Goal: Task Accomplishment & Management: Manage account settings

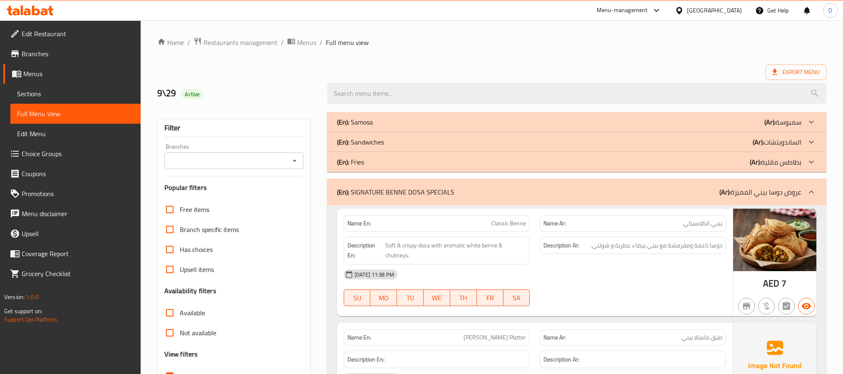
scroll to position [1123, 0]
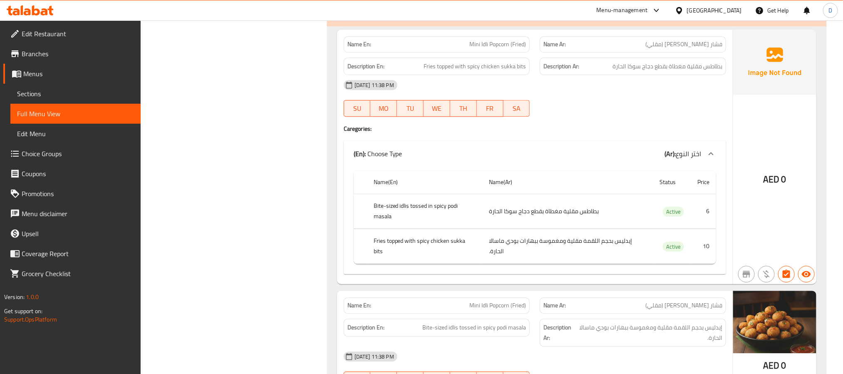
click at [488, 49] on span "Mini Idli Popcorn (Fried)" at bounding box center [497, 44] width 57 height 9
copy span "Mini Idli Popcorn (Fried)"
drag, startPoint x: 512, startPoint y: 312, endPoint x: 507, endPoint y: 310, distance: 5.0
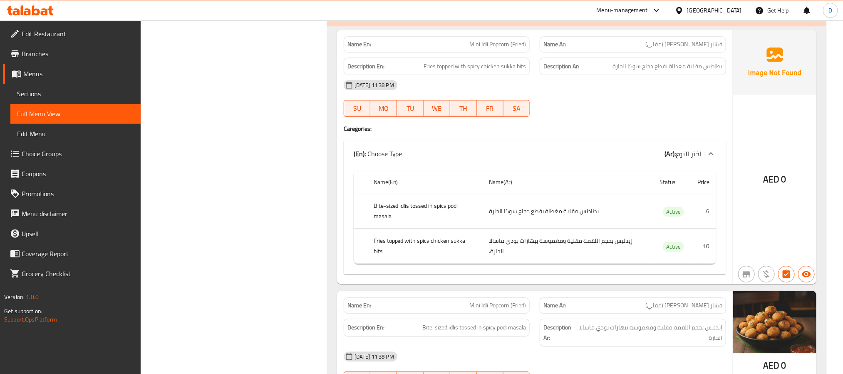
click at [512, 310] on span "Mini Idli Popcorn (Fried)" at bounding box center [497, 305] width 57 height 9
click at [507, 310] on span "Mini Idli Popcorn (Fried)" at bounding box center [497, 305] width 57 height 9
copy span "Popcorn"
click at [507, 310] on span "Mini Idli Popcorn (Fried)" at bounding box center [497, 305] width 57 height 9
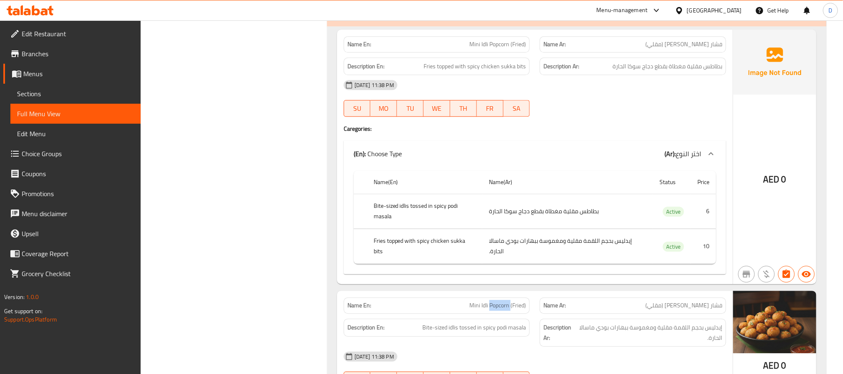
click at [507, 310] on span "Mini Idli Popcorn (Fried)" at bounding box center [497, 305] width 57 height 9
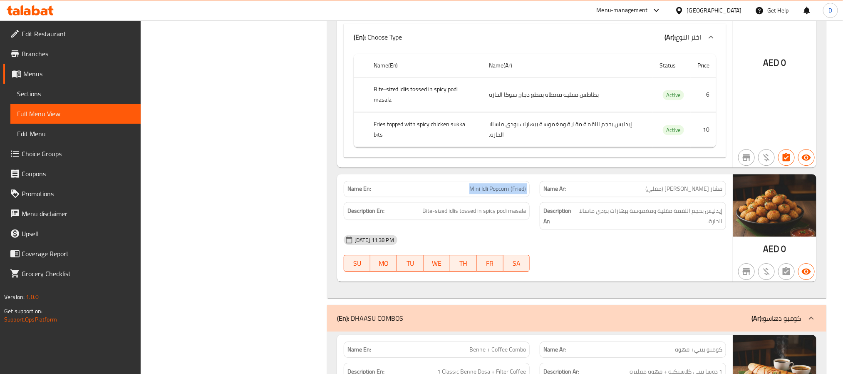
scroll to position [1248, 0]
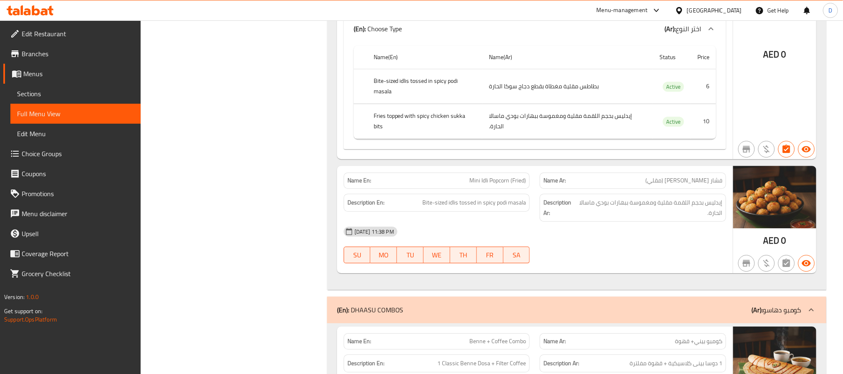
click at [527, 250] on div "SU MO TU WE TH FR SA" at bounding box center [437, 254] width 196 height 27
click at [509, 241] on div "[DATE] 11:38 PM" at bounding box center [535, 231] width 392 height 20
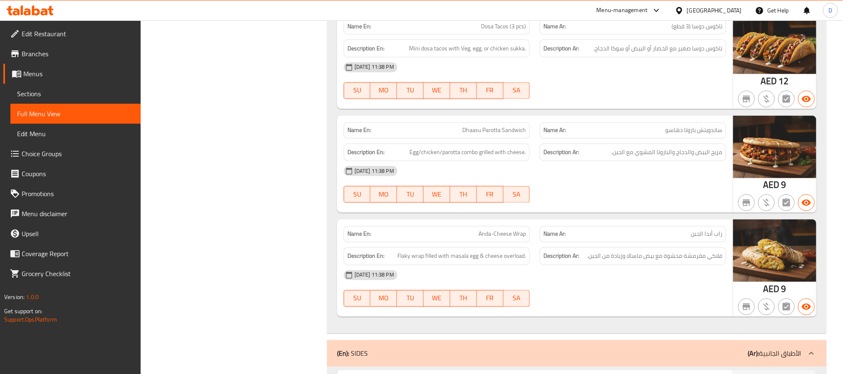
scroll to position [874, 0]
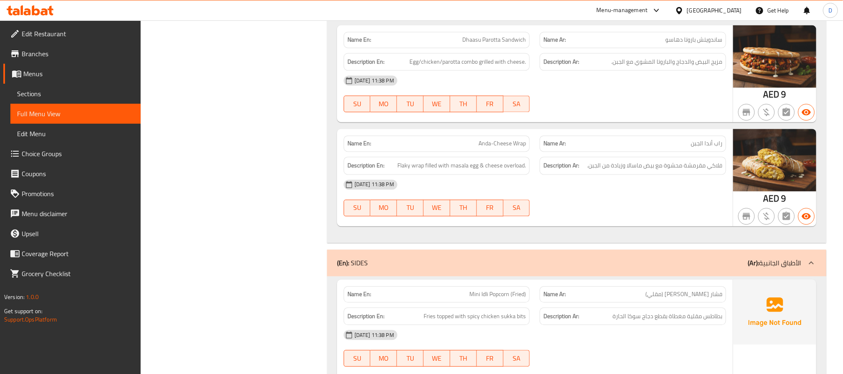
click at [572, 338] on div "[DATE] 11:38 PM" at bounding box center [535, 335] width 392 height 20
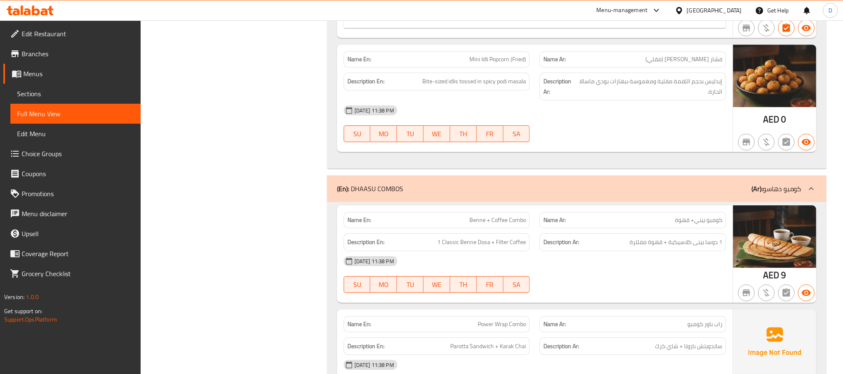
scroll to position [1373, 0]
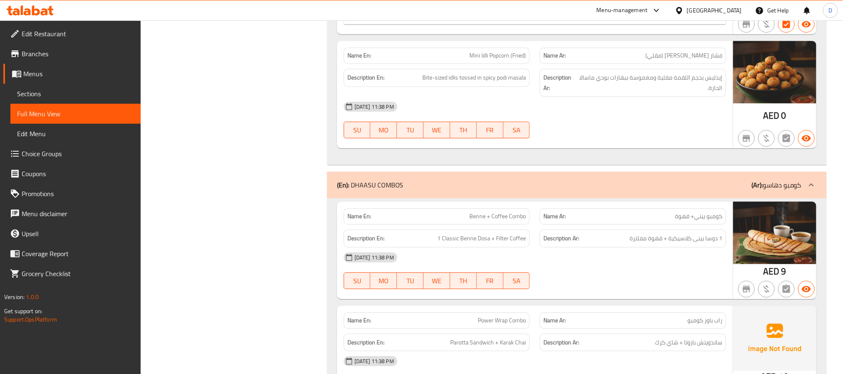
click at [622, 276] on div "[DATE] 11:38 PM SU MO TU WE TH FR SA" at bounding box center [535, 270] width 392 height 47
click at [620, 276] on div "[DATE] 11:38 PM SU MO TU WE TH FR SA" at bounding box center [535, 270] width 392 height 47
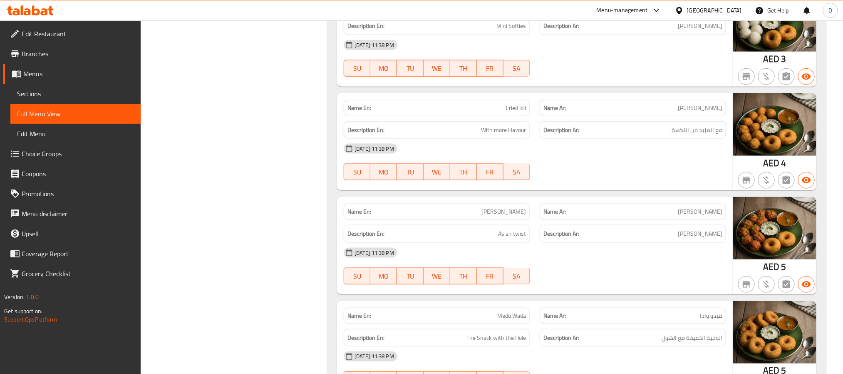
scroll to position [2247, 0]
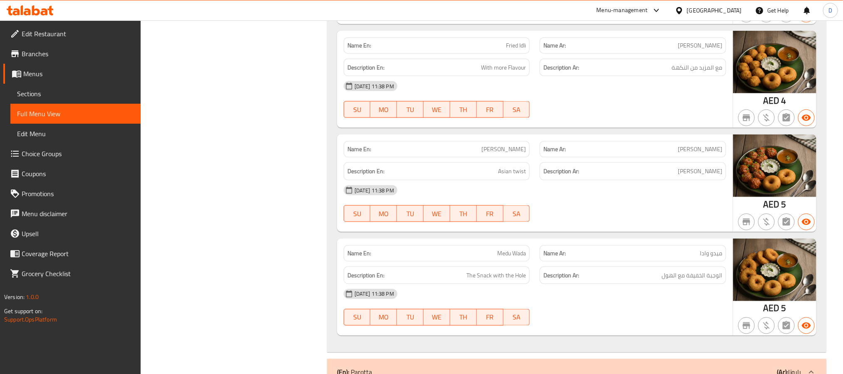
click at [718, 258] on span "ميدو وادا" at bounding box center [711, 253] width 22 height 9
click at [519, 258] on span "Medu Wada" at bounding box center [511, 253] width 29 height 9
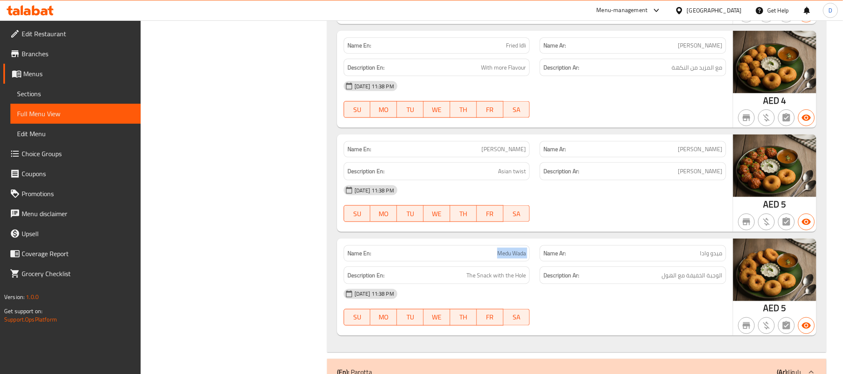
copy span "Medu Wada"
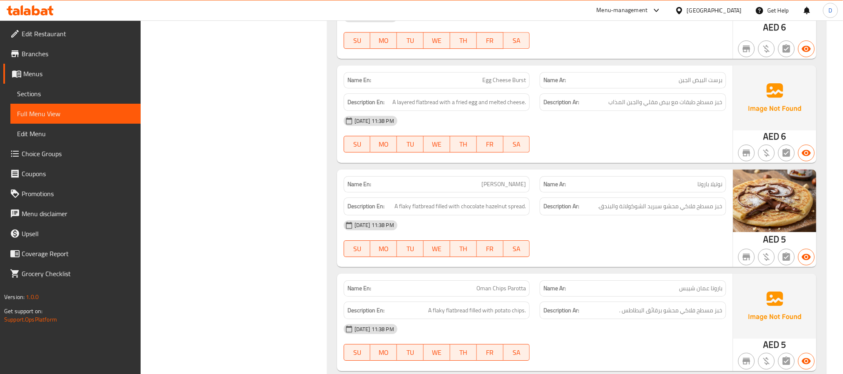
scroll to position [3058, 0]
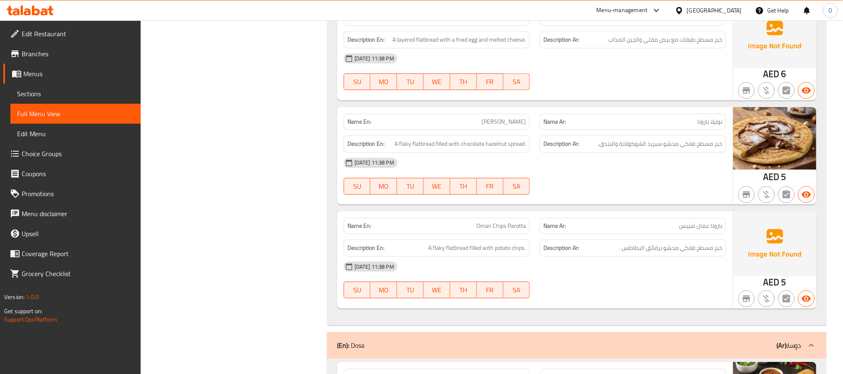
click at [673, 276] on div "[DATE] 11:38 PM" at bounding box center [535, 266] width 392 height 20
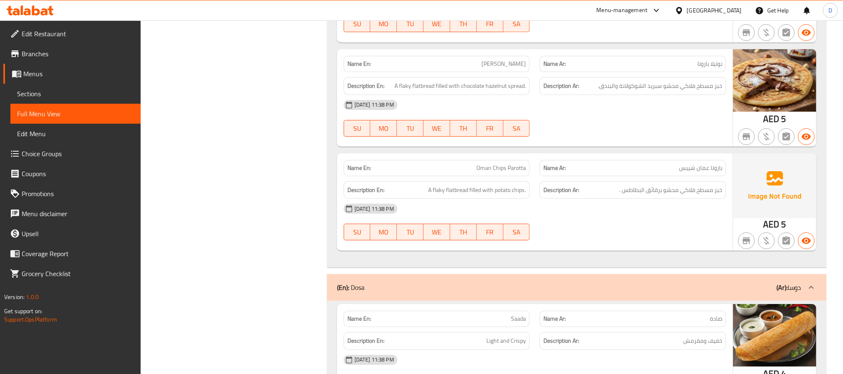
scroll to position [3121, 0]
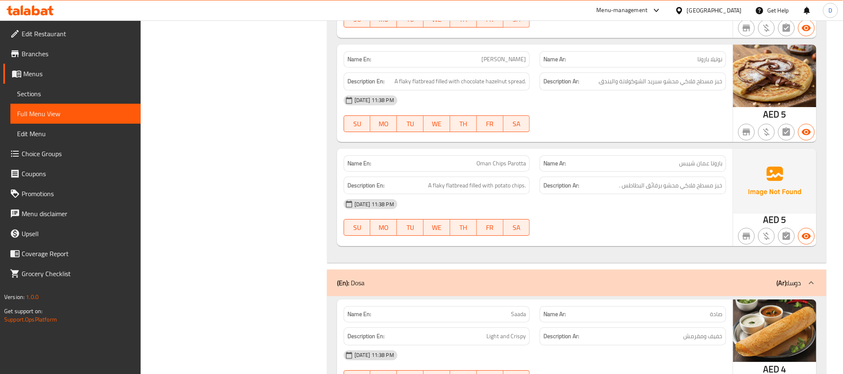
click at [678, 214] on div "[DATE] 11:38 PM" at bounding box center [535, 204] width 392 height 20
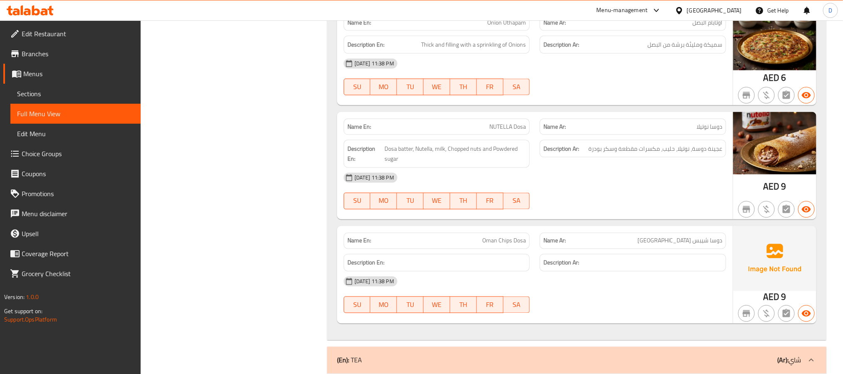
scroll to position [4057, 0]
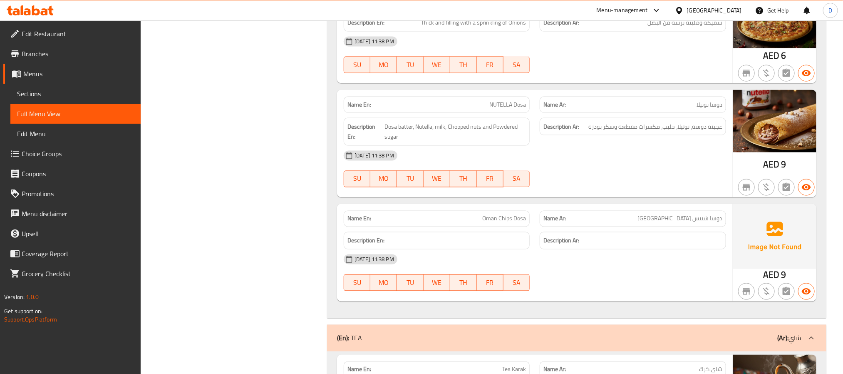
click at [608, 166] on div "[DATE] 11:38 PM" at bounding box center [535, 156] width 392 height 20
click at [483, 223] on span "Oman Chips Dosa" at bounding box center [504, 218] width 44 height 9
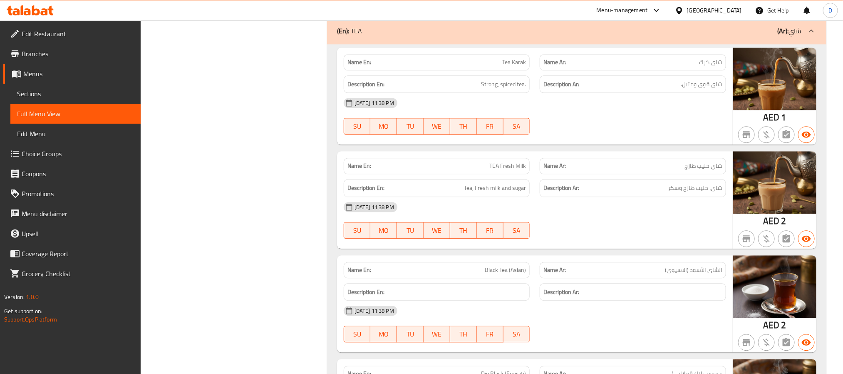
scroll to position [4369, 0]
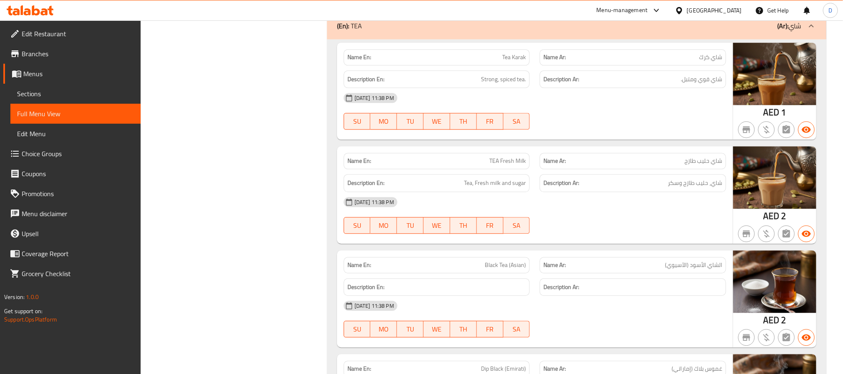
click at [510, 212] on div "[DATE] 11:38 PM" at bounding box center [535, 202] width 392 height 20
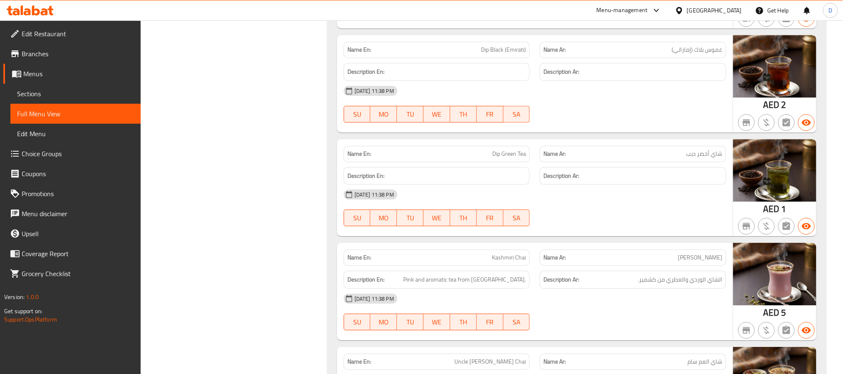
scroll to position [4696, 0]
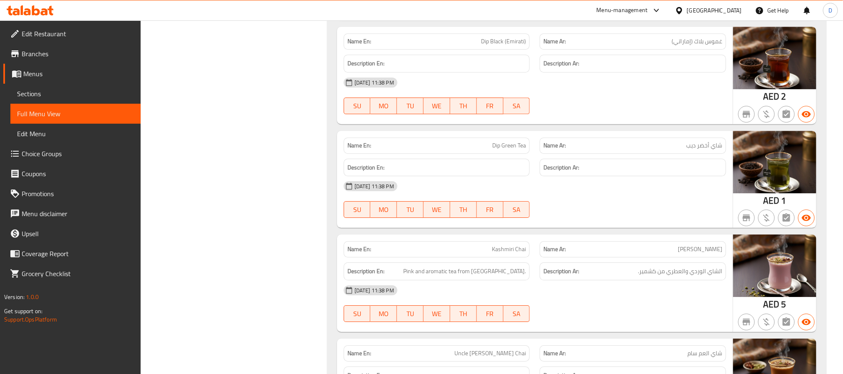
type button "0"
click at [624, 223] on div "[DATE] 11:38 PM SU MO TU WE TH FR SA" at bounding box center [535, 199] width 392 height 47
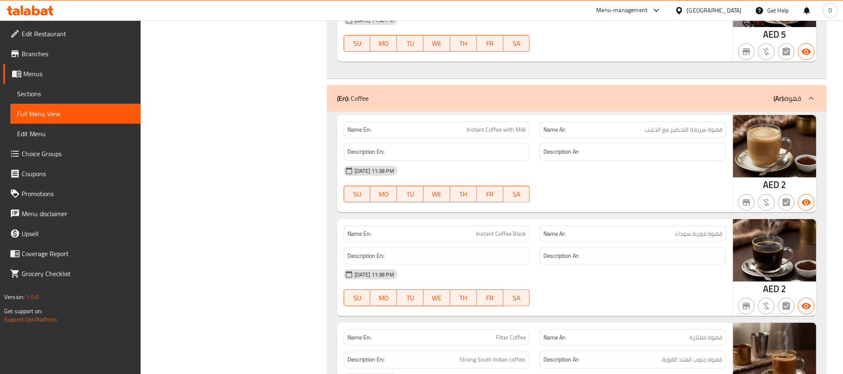
scroll to position [5071, 0]
click at [596, 206] on div "[DATE] 11:38 PM SU MO TU WE TH FR SA" at bounding box center [535, 183] width 392 height 47
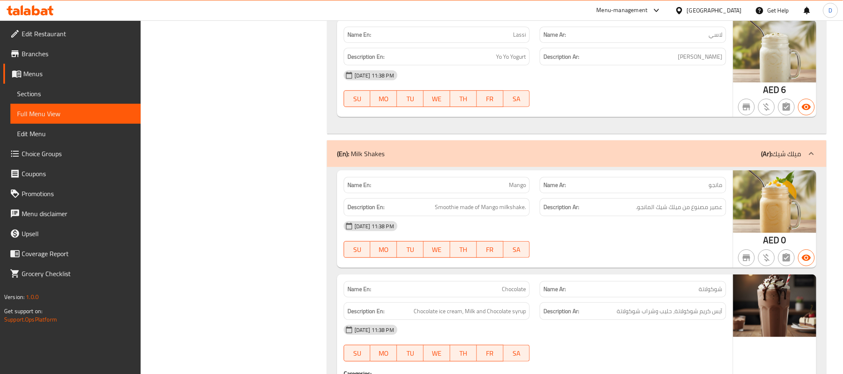
scroll to position [8628, 0]
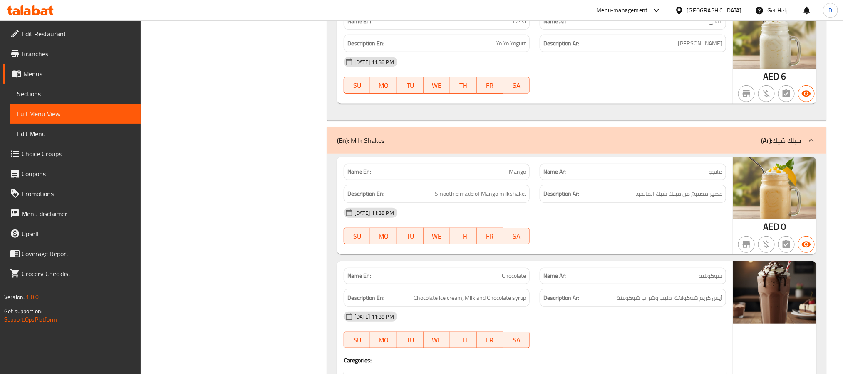
click at [477, 223] on div "[DATE] 11:38 PM" at bounding box center [535, 213] width 392 height 20
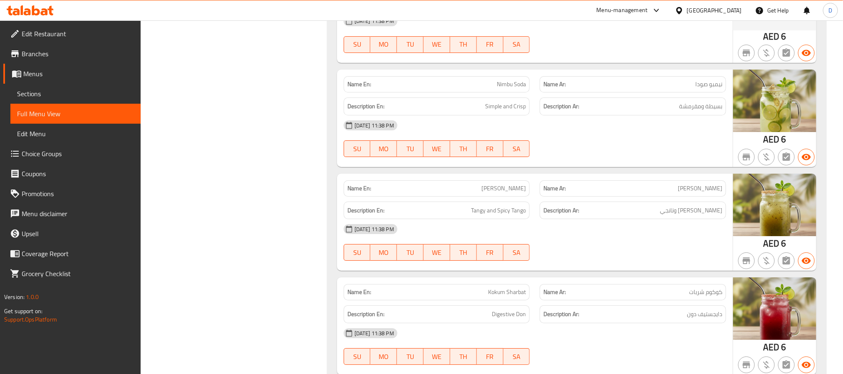
scroll to position [8191, 0]
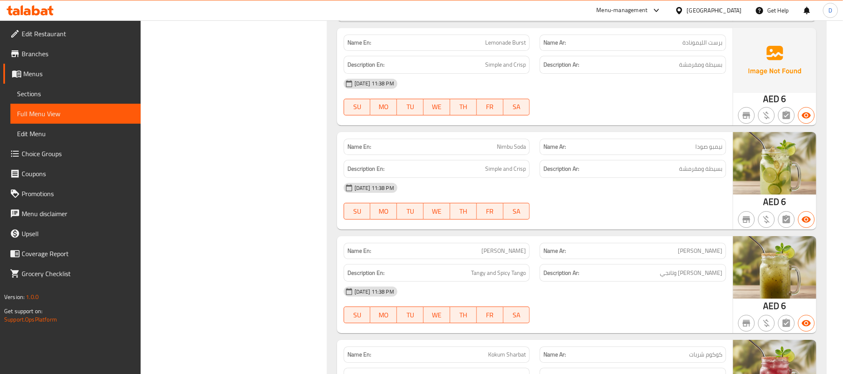
click at [517, 47] on span "Lemonade Burst" at bounding box center [505, 42] width 41 height 9
copy span "Lemonade Burst"
click at [528, 198] on div "[DATE] 11:38 PM" at bounding box center [535, 188] width 392 height 20
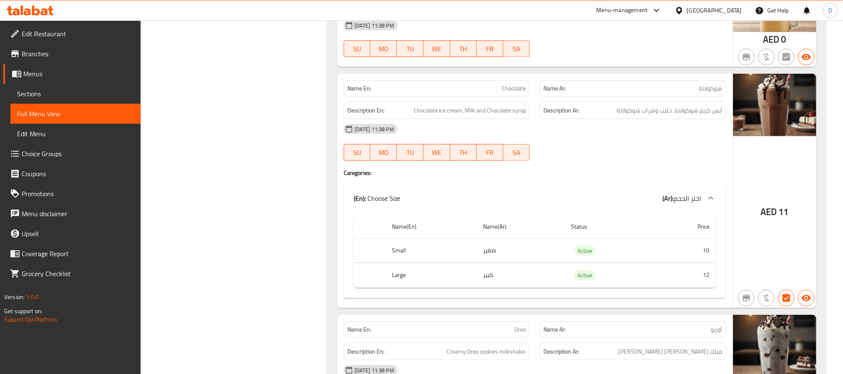
scroll to position [8753, 0]
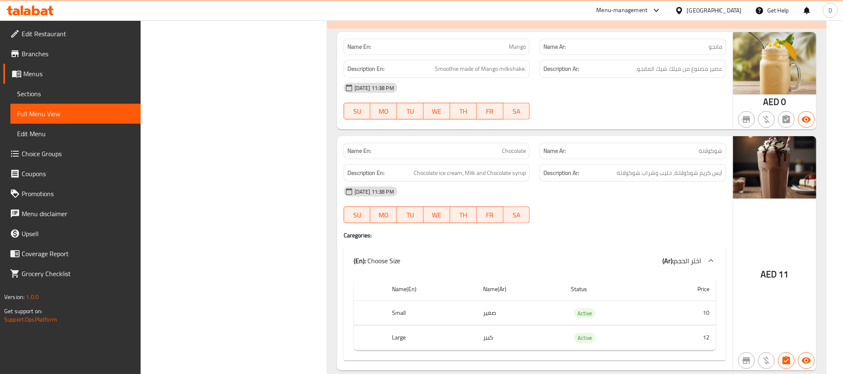
click at [518, 51] on span "Mango" at bounding box center [517, 46] width 17 height 9
copy span "Mango"
click at [540, 201] on div "[DATE] 11:38 PM" at bounding box center [535, 191] width 392 height 20
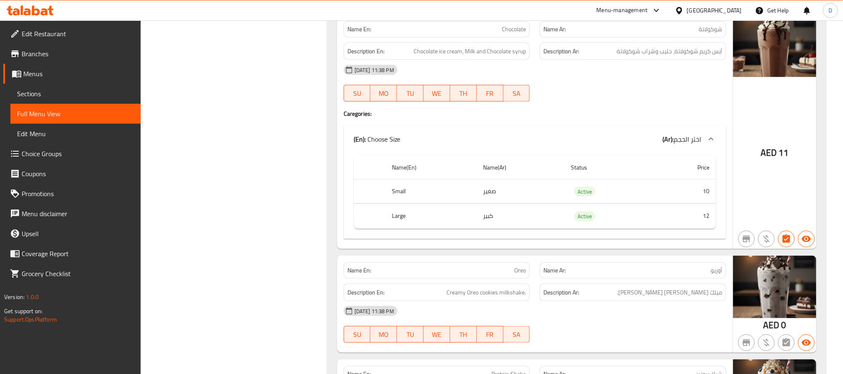
scroll to position [8878, 0]
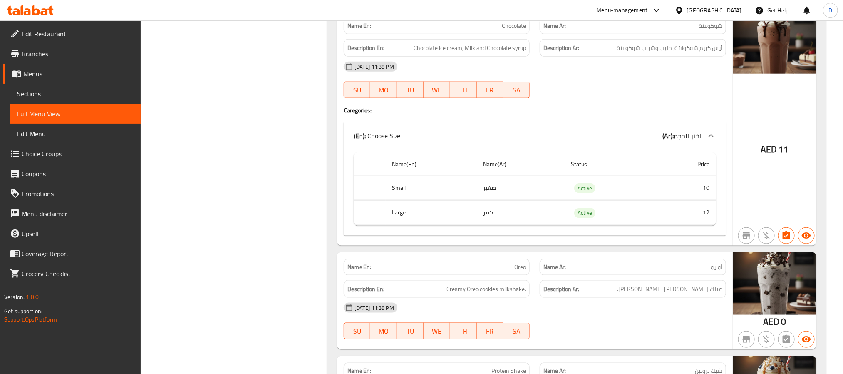
click at [512, 30] on span "Chocolate" at bounding box center [514, 26] width 24 height 9
copy span "Chocolate"
drag, startPoint x: 275, startPoint y: 240, endPoint x: 445, endPoint y: 251, distance: 170.5
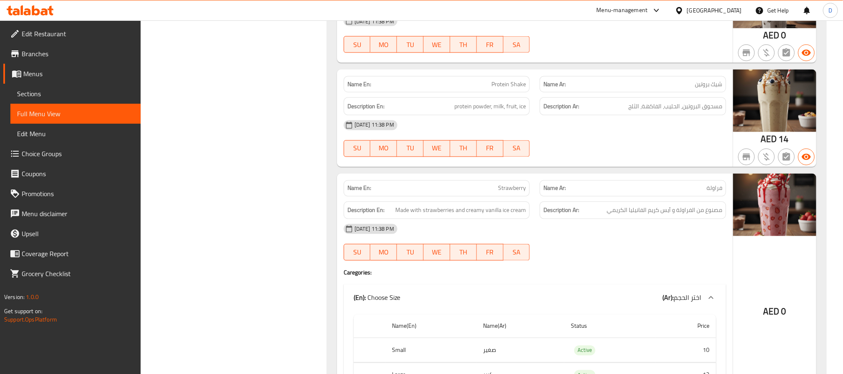
scroll to position [9102, 0]
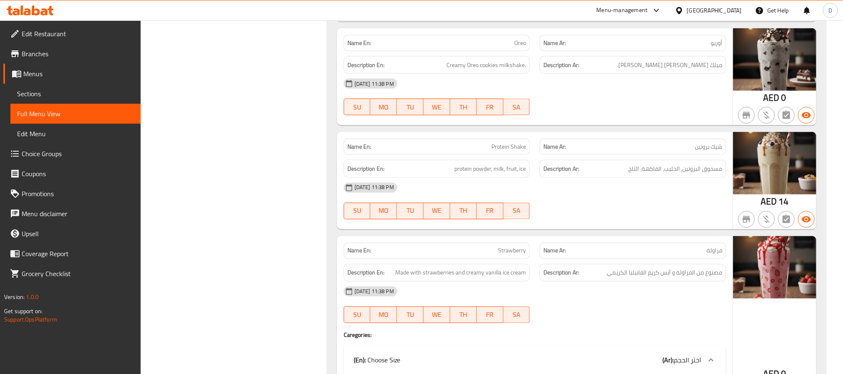
click at [520, 47] on span "Oreo" at bounding box center [520, 43] width 12 height 9
copy span "Oreo"
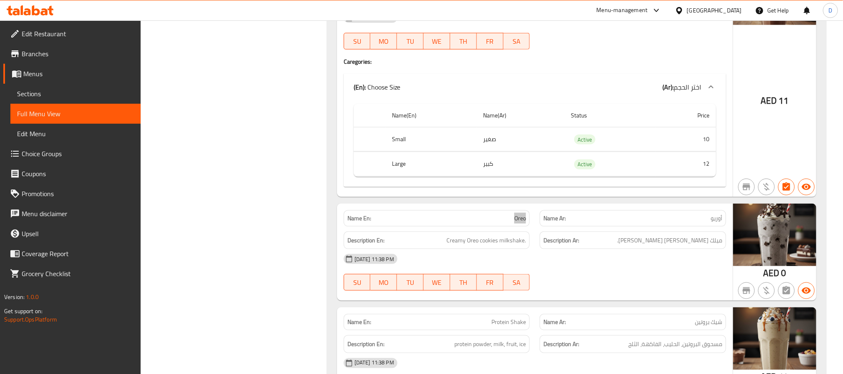
scroll to position [8914, 0]
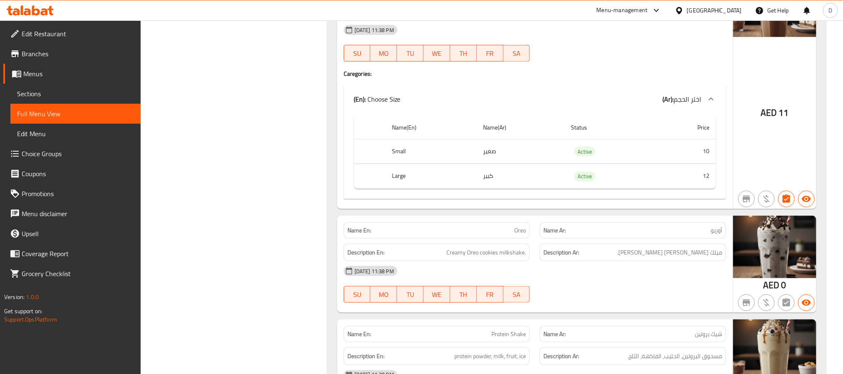
click at [508, 40] on div "[DATE] 11:38 PM" at bounding box center [535, 30] width 392 height 20
copy span "Chocolate"
click at [507, 78] on h4 "Caregories:" at bounding box center [535, 73] width 382 height 8
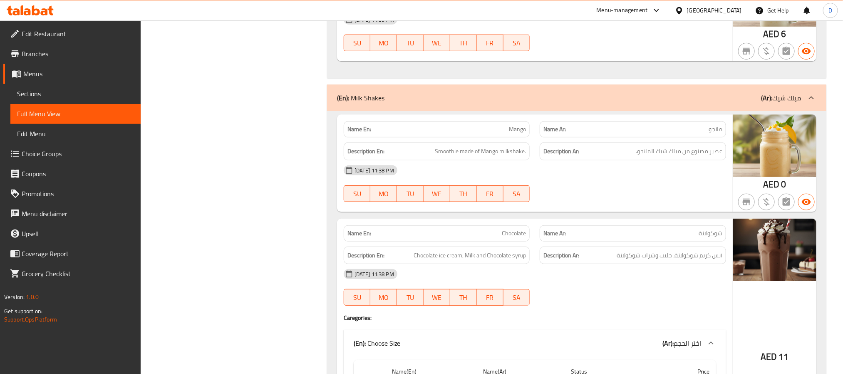
scroll to position [8665, 0]
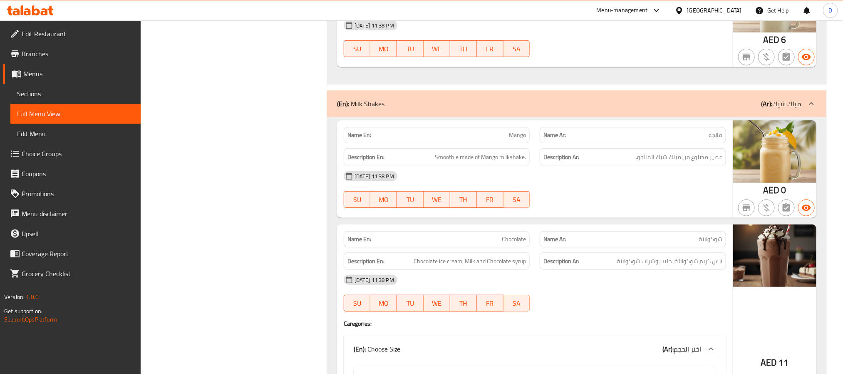
click at [519, 139] on span "Mango" at bounding box center [517, 135] width 17 height 9
copy span "Mango"
click at [528, 186] on div "[DATE] 11:38 PM" at bounding box center [535, 176] width 392 height 20
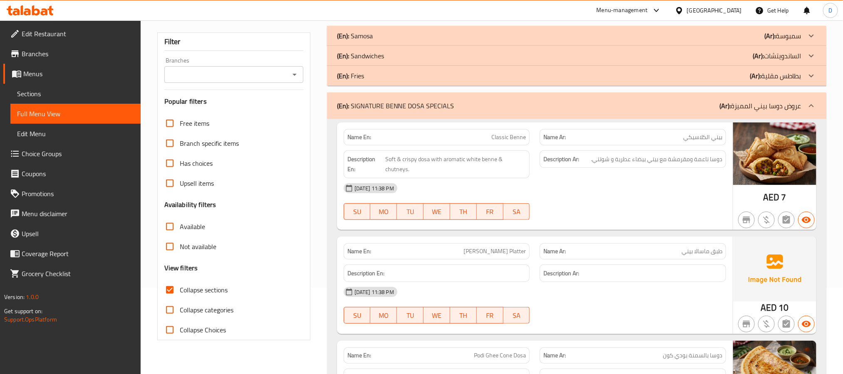
scroll to position [17, 0]
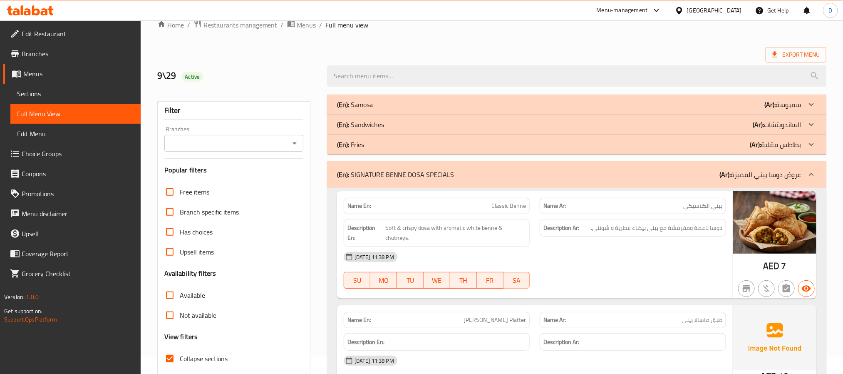
click at [534, 250] on div "[DATE] 11:38 PM" at bounding box center [535, 257] width 392 height 20
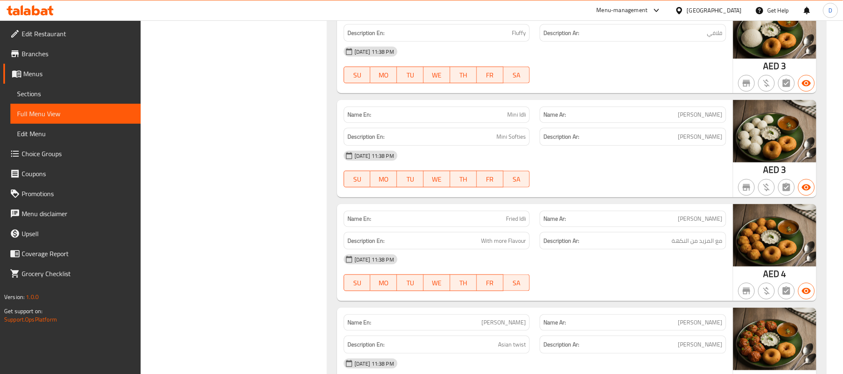
scroll to position [2077, 0]
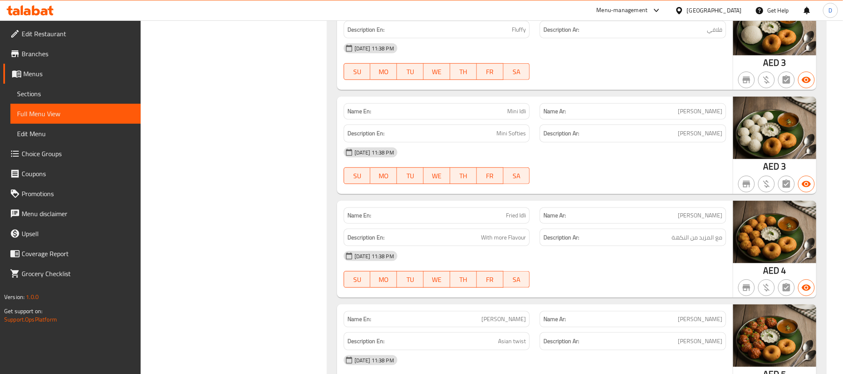
click at [101, 96] on span "Sections" at bounding box center [75, 94] width 117 height 10
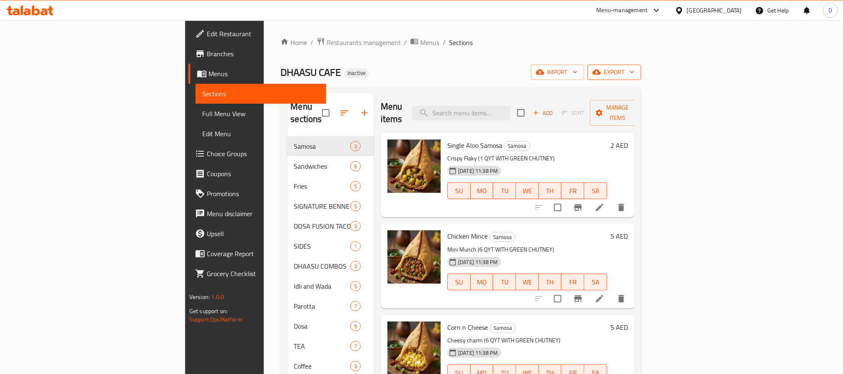
click at [635, 75] on span "export" at bounding box center [614, 72] width 40 height 10
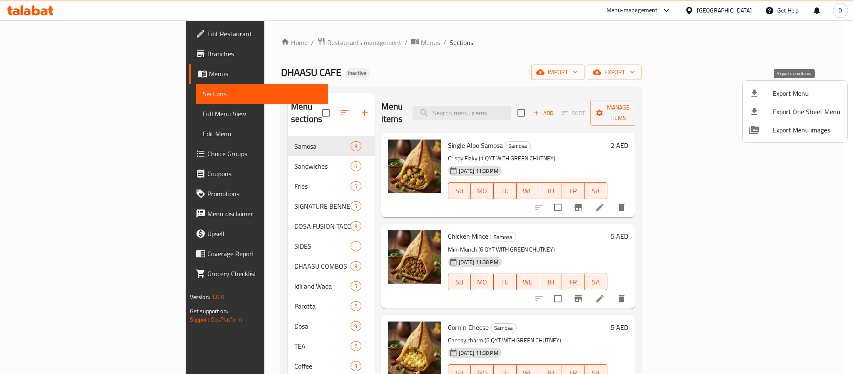
click at [787, 102] on li "Export Menu" at bounding box center [794, 93] width 104 height 18
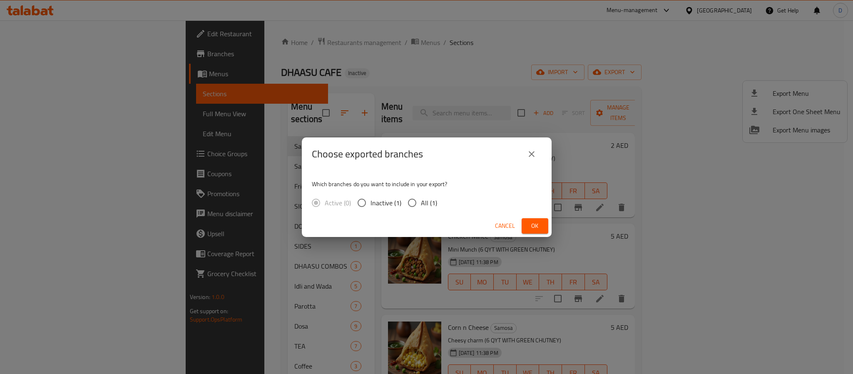
click at [527, 216] on div "Cancel Ok" at bounding box center [427, 226] width 250 height 22
click at [533, 221] on span "Ok" at bounding box center [534, 226] width 13 height 10
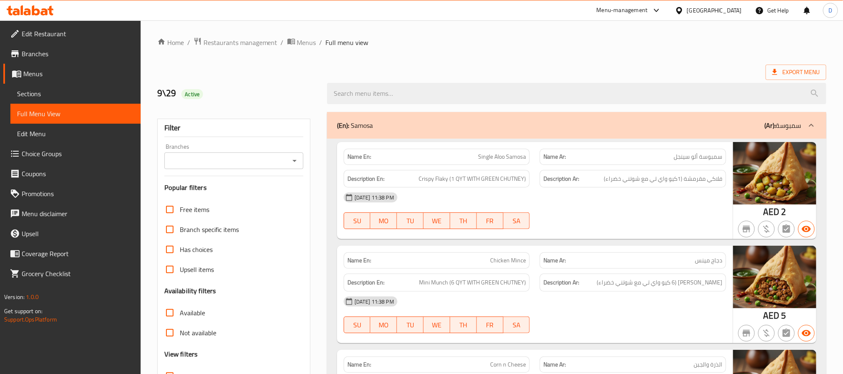
click at [49, 95] on div at bounding box center [421, 187] width 843 height 374
click at [49, 89] on span "Sections" at bounding box center [75, 94] width 117 height 10
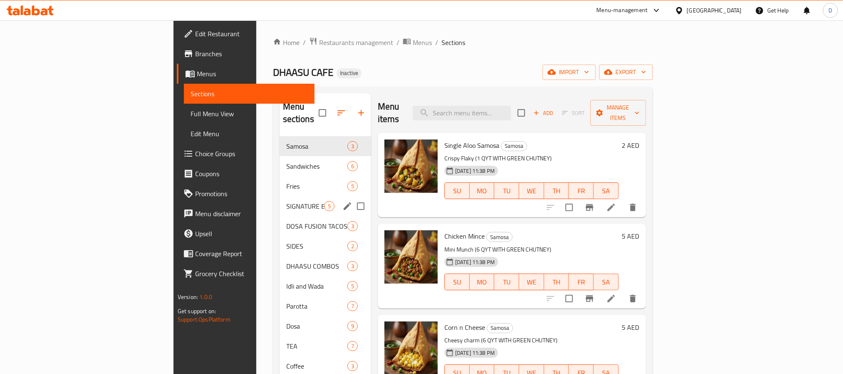
click at [280, 196] on div "SIGNATURE BENNE DOSA SPECIALS 5" at bounding box center [326, 206] width 92 height 20
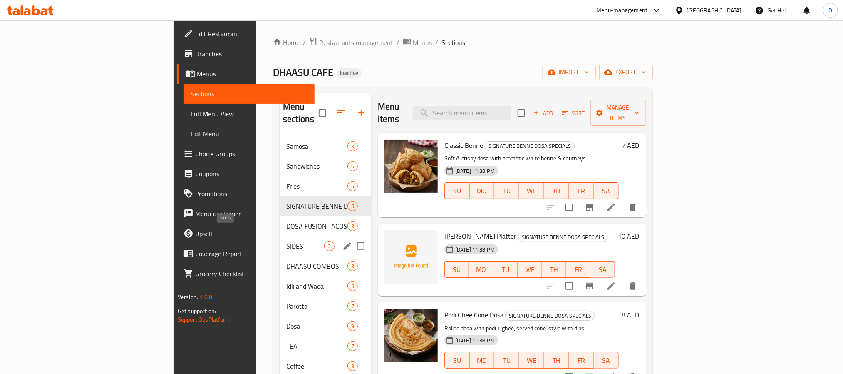
click at [286, 241] on span "SIDES" at bounding box center [305, 246] width 38 height 10
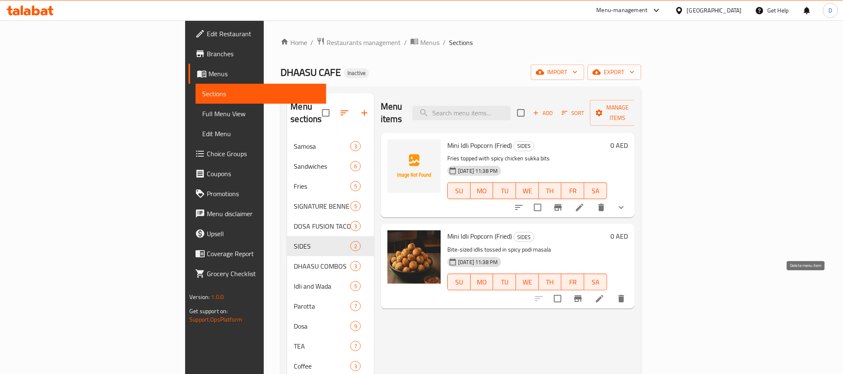
click at [631, 288] on button "delete" at bounding box center [621, 298] width 20 height 20
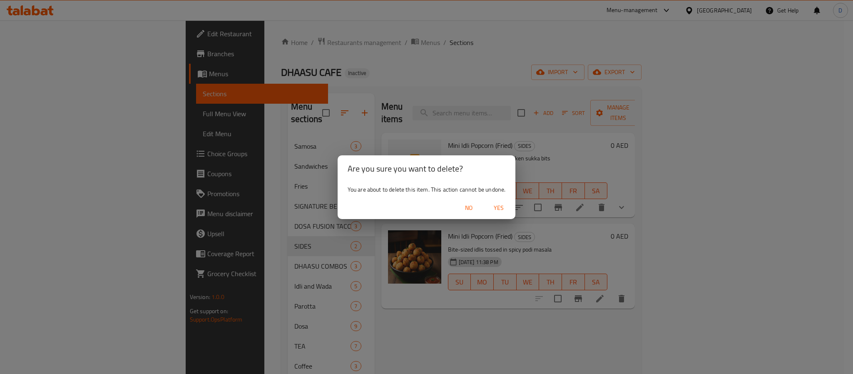
click at [505, 206] on span "Yes" at bounding box center [498, 208] width 20 height 10
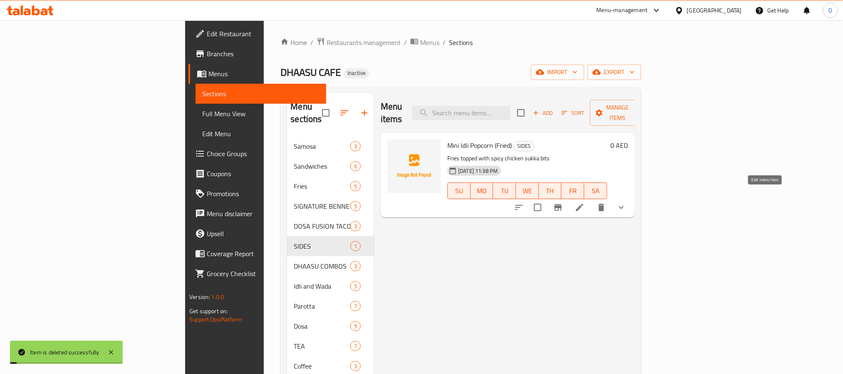
click at [585, 202] on icon at bounding box center [580, 207] width 10 height 10
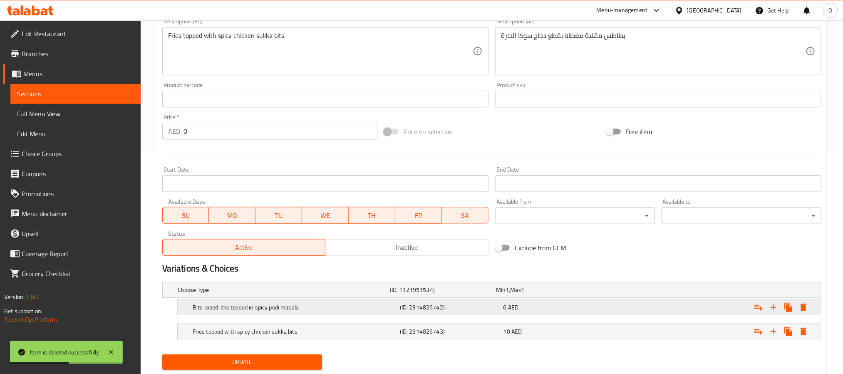
scroll to position [246, 0]
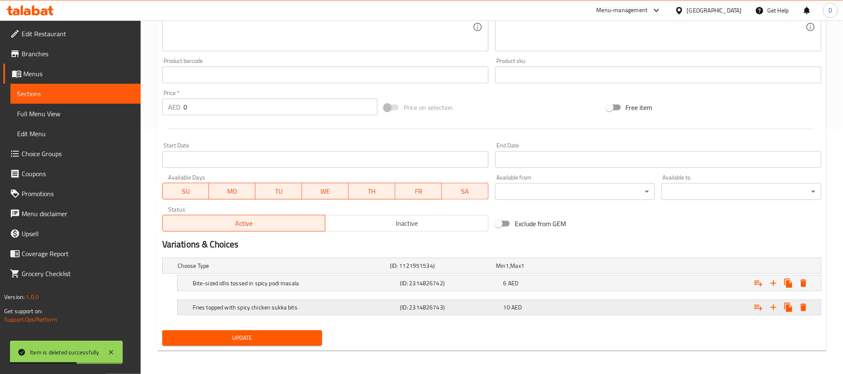
click at [488, 305] on h5 "(ID: 2314826743)" at bounding box center [450, 307] width 100 height 8
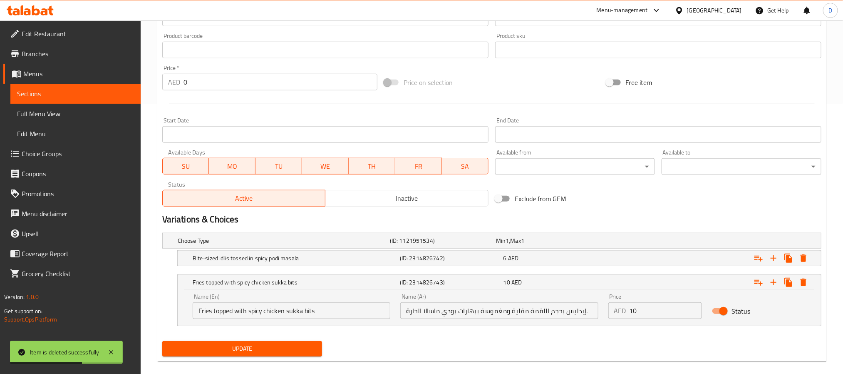
scroll to position [281, 0]
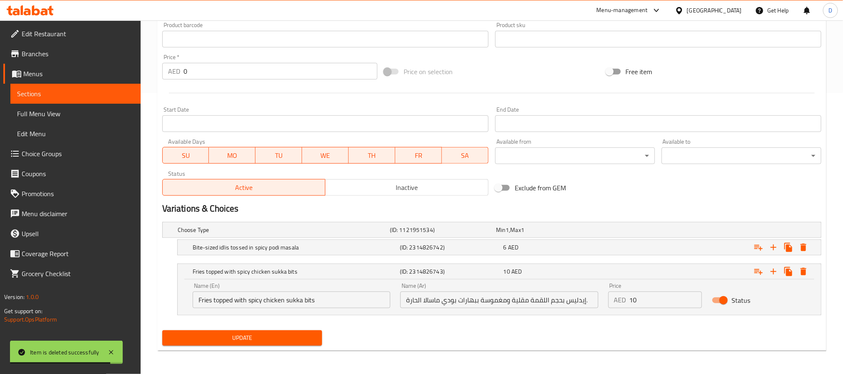
click at [307, 300] on input "Fries topped with spicy chicken sukka bits" at bounding box center [292, 299] width 198 height 17
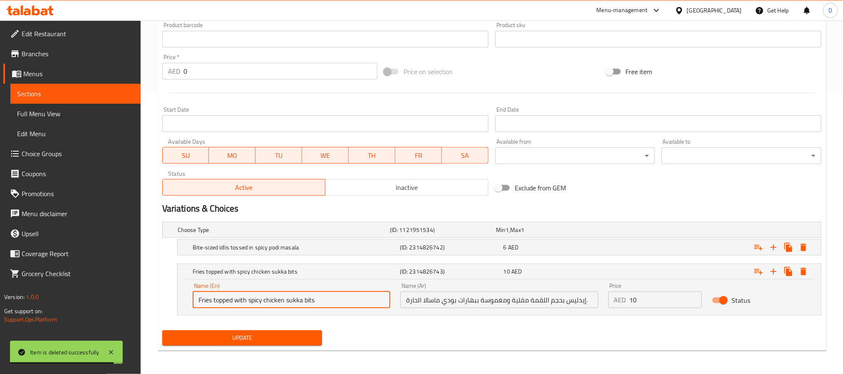
click at [307, 300] on input "Fries topped with spicy chicken sukka bits" at bounding box center [292, 299] width 198 height 17
click at [532, 300] on input "إيدليس بحجم اللقمة مقلية ومغموسة ببهارات بودي ماسالا الحارة." at bounding box center [499, 299] width 198 height 17
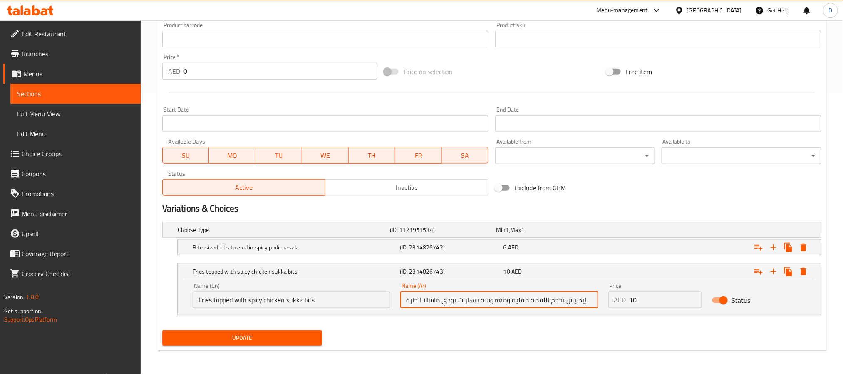
click at [532, 300] on input "إيدليس بحجم اللقمة مقلية ومغموسة ببهارات بودي ماسالا الحارة." at bounding box center [499, 299] width 198 height 17
paste input "طاطس مقلية مغطاة بقطع دجاج سوكا حارة"
type input "بطاطس مقلية مغطاة بقطع دجاج سوكا حارة"
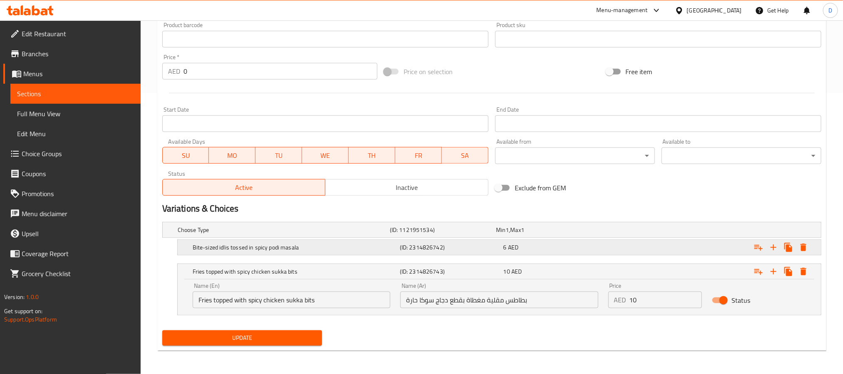
click at [520, 249] on div "6 AED" at bounding box center [553, 247] width 100 height 8
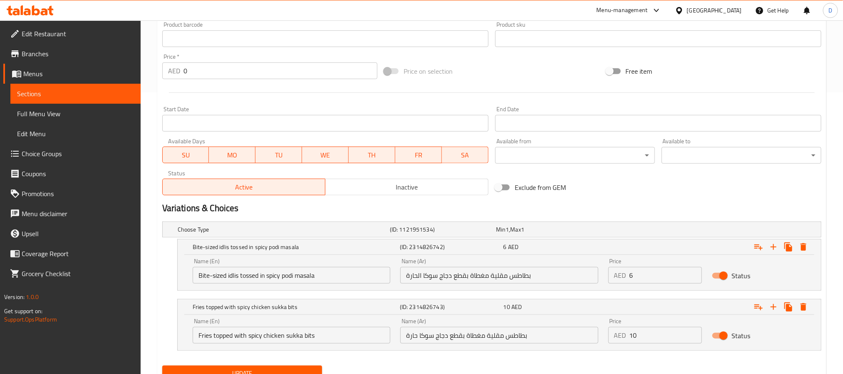
click at [295, 273] on input "Bite-sized idlis tossed in spicy podi masala" at bounding box center [292, 275] width 198 height 17
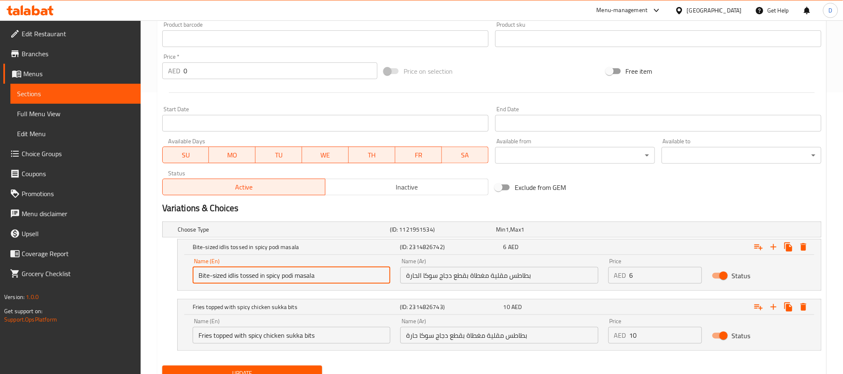
click at [295, 273] on input "Bite-sized idlis tossed in spicy podi masala" at bounding box center [292, 275] width 198 height 17
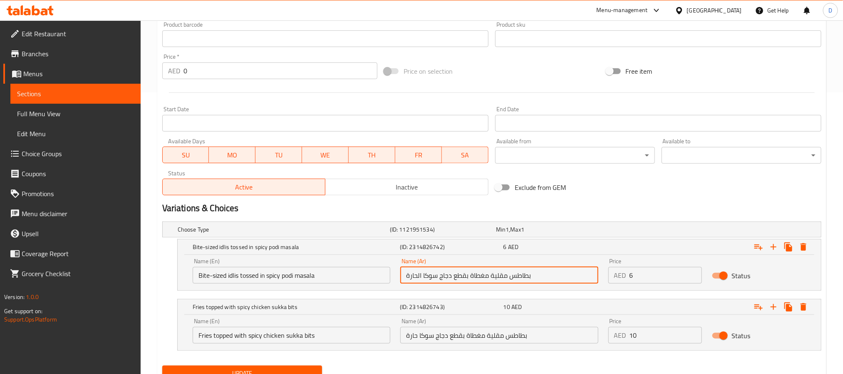
click at [487, 275] on input "بطاطس مقلية مغطاة بقطع دجاج سوكا الحارة" at bounding box center [499, 275] width 198 height 17
paste input "يدلي صغير الحجم ممزوج ببهارات بودي ماسال"
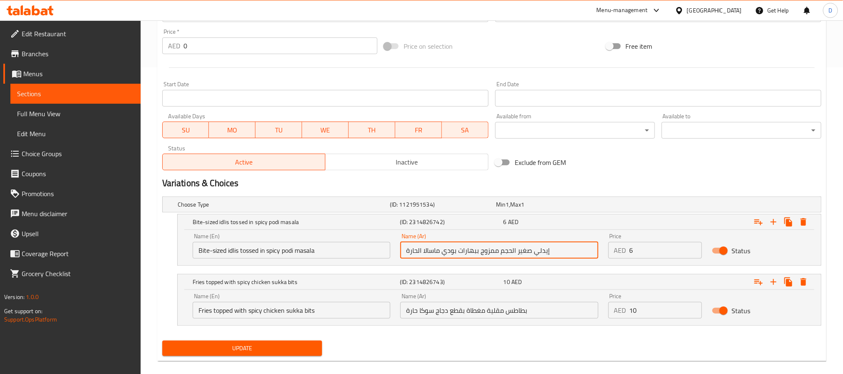
scroll to position [317, 0]
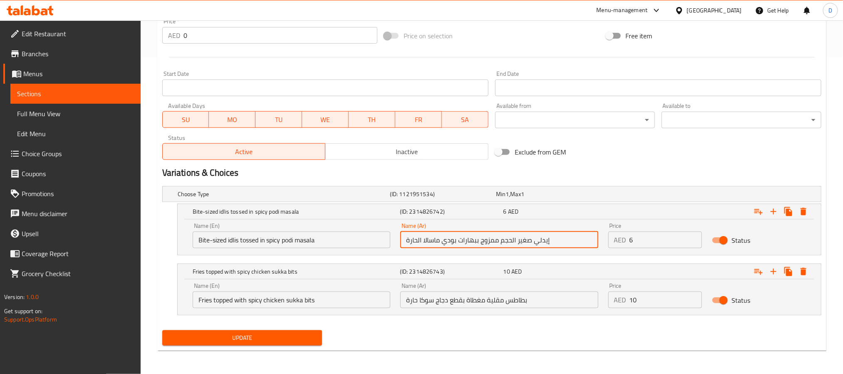
type input "إيدلي صغير الحجم ممزوج ببهارات بودي ماسالا الحارة"
click at [300, 335] on span "Update" at bounding box center [242, 337] width 146 height 10
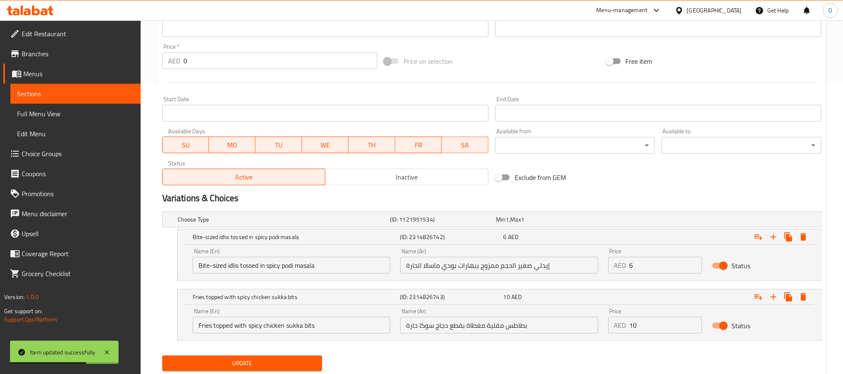
scroll to position [0, 0]
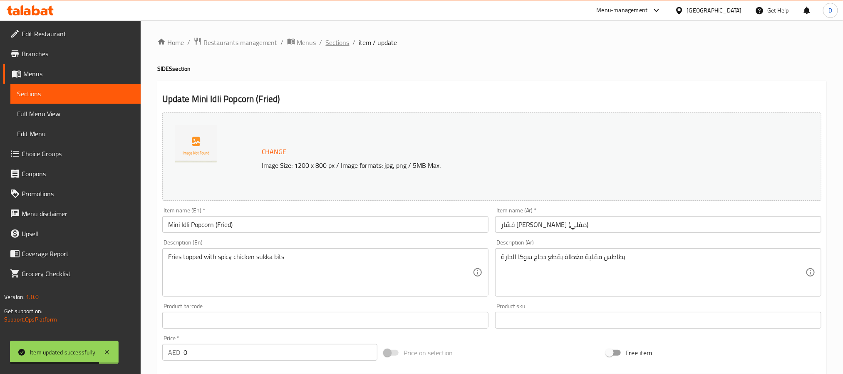
click at [346, 42] on span "Sections" at bounding box center [338, 42] width 24 height 10
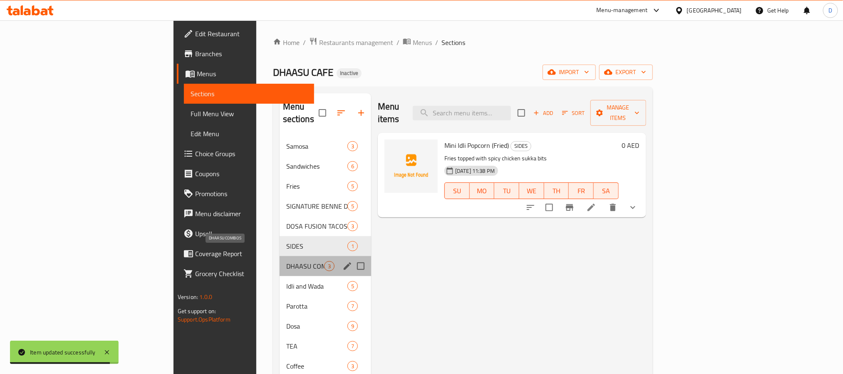
click at [286, 261] on span "DHAASU COMBOS" at bounding box center [305, 266] width 38 height 10
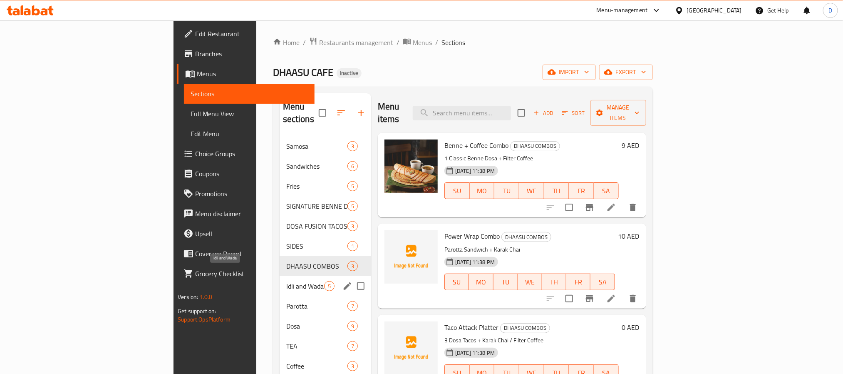
click at [286, 281] on span "Idli and Wada" at bounding box center [305, 286] width 38 height 10
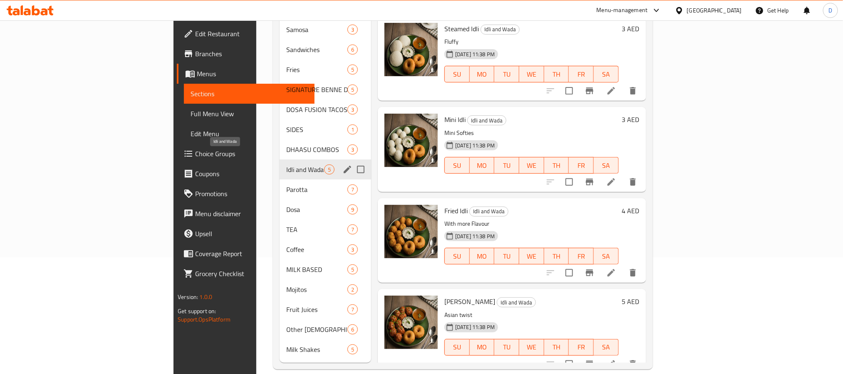
scroll to position [101, 0]
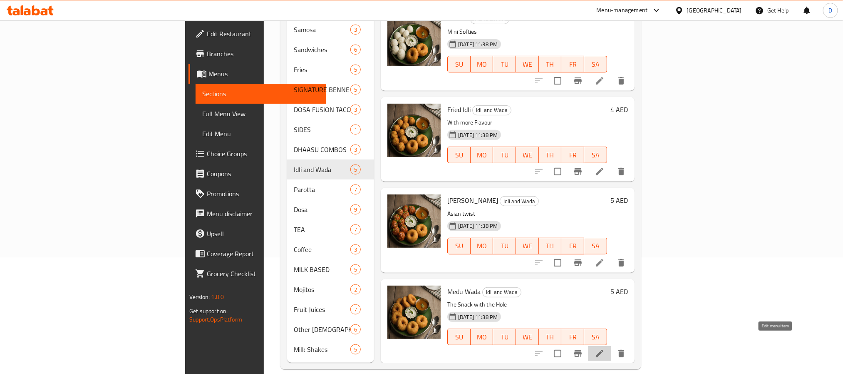
click at [605, 348] on icon at bounding box center [600, 353] width 10 height 10
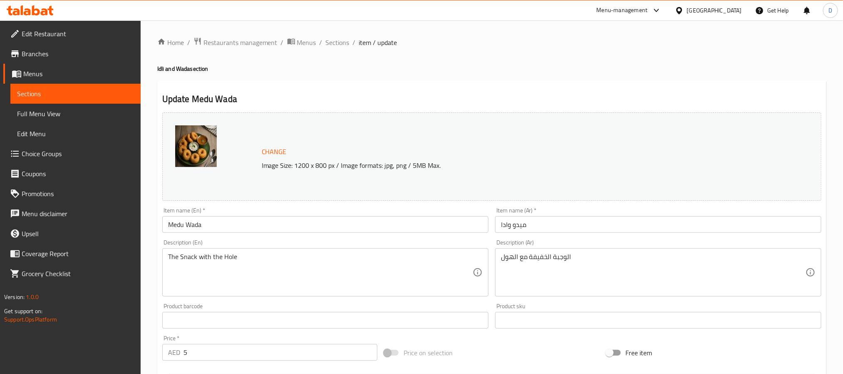
click at [508, 223] on input "ميدو وادا" at bounding box center [658, 224] width 326 height 17
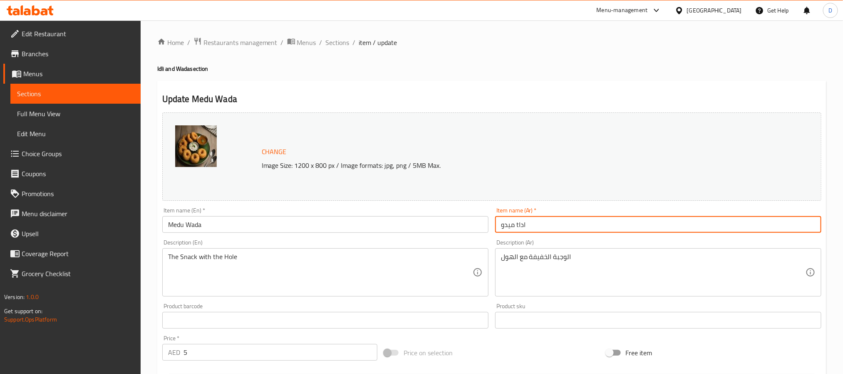
type input "ميدو فادا"
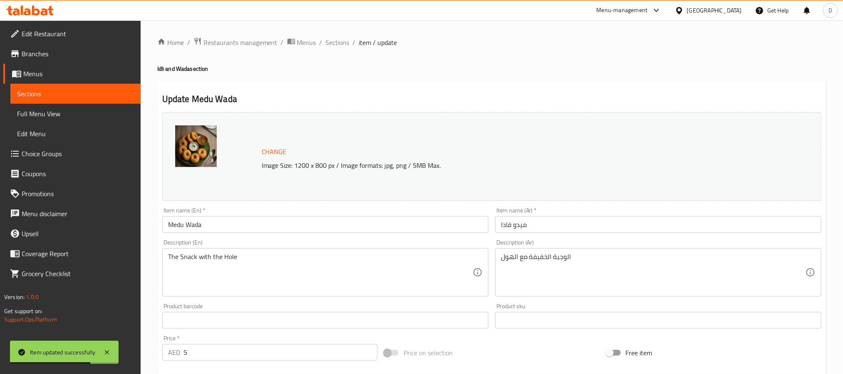
click at [353, 42] on li "/" at bounding box center [354, 42] width 3 height 10
drag, startPoint x: 342, startPoint y: 42, endPoint x: 334, endPoint y: 86, distance: 44.5
click at [342, 42] on span "Sections" at bounding box center [338, 42] width 24 height 10
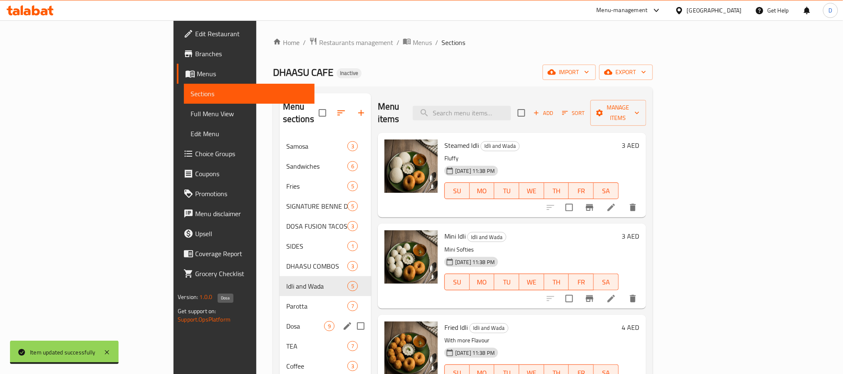
click at [286, 321] on span "Dosa" at bounding box center [305, 326] width 38 height 10
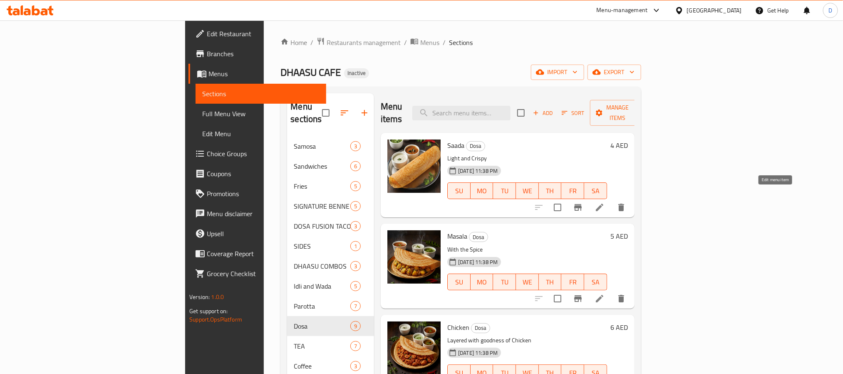
click at [605, 202] on icon at bounding box center [600, 207] width 10 height 10
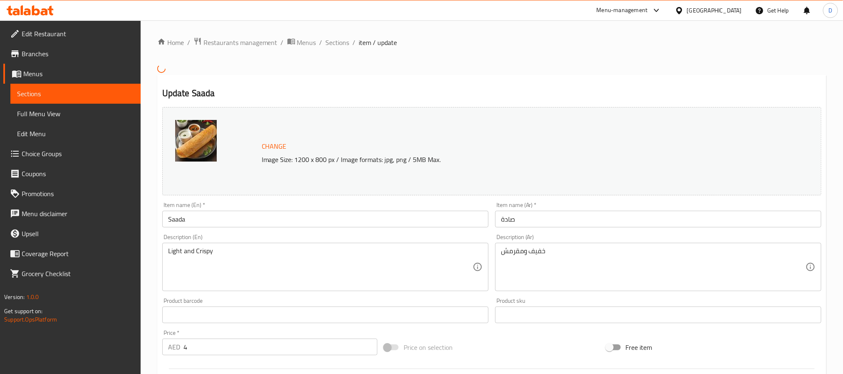
click at [511, 220] on input "صادة" at bounding box center [658, 219] width 326 height 17
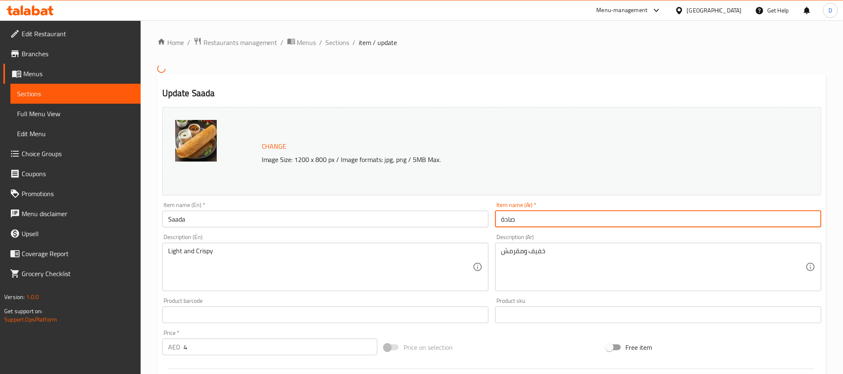
click at [511, 220] on input "صادة" at bounding box center [658, 219] width 326 height 17
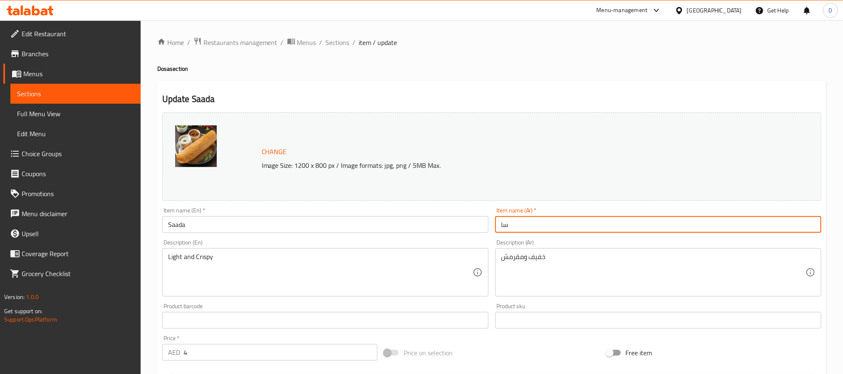
type input "س"
type input "دوسا سادة"
click at [404, 226] on input "Saada" at bounding box center [325, 224] width 326 height 17
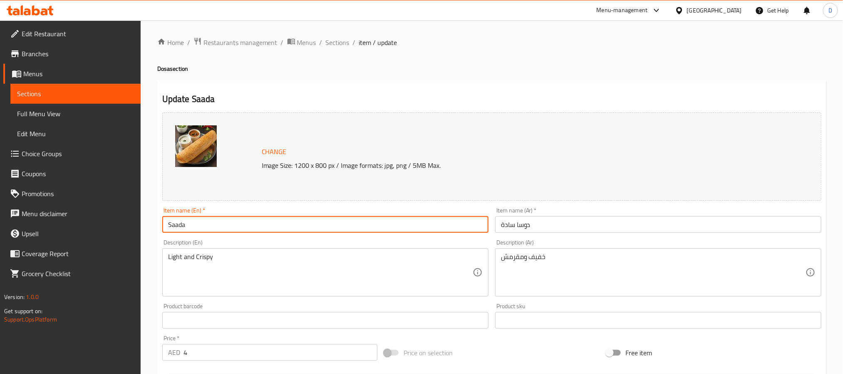
click at [166, 65] on h4 "Dosa section" at bounding box center [491, 68] width 669 height 8
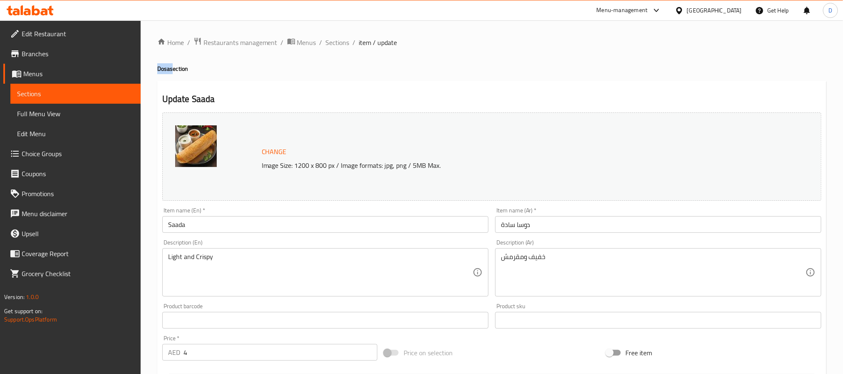
click at [166, 65] on h4 "Dosa section" at bounding box center [491, 68] width 669 height 8
copy h4 "Dosa"
click at [242, 226] on input "Saada" at bounding box center [325, 224] width 326 height 17
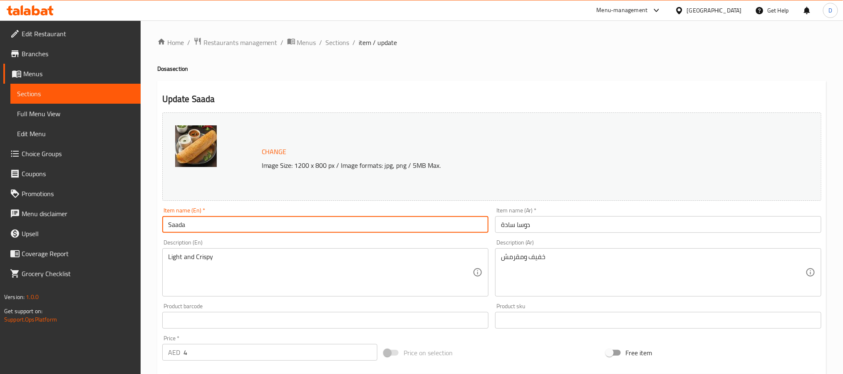
paste input "Dosa"
type input "Saada Dosa"
click at [712, 13] on div "[GEOGRAPHIC_DATA]" at bounding box center [714, 10] width 55 height 9
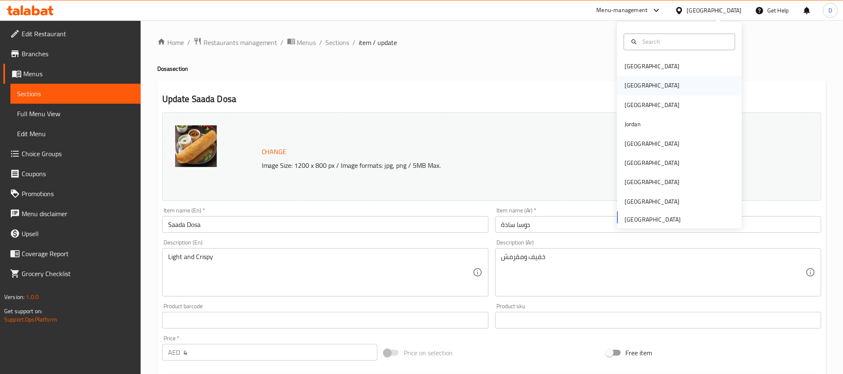
click at [642, 84] on div "Egypt" at bounding box center [679, 85] width 125 height 19
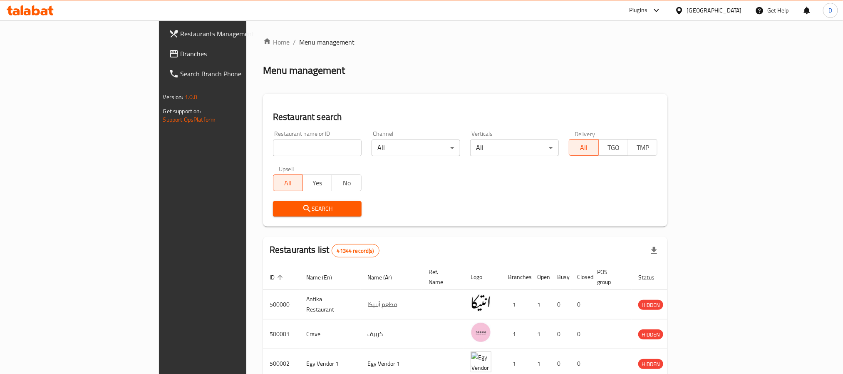
click at [647, 10] on div "Plugins" at bounding box center [638, 10] width 18 height 10
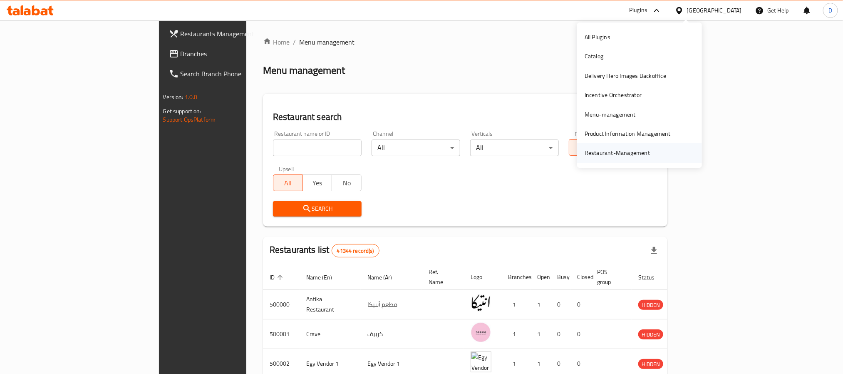
click at [610, 150] on div "Restaurant-Management" at bounding box center [617, 152] width 65 height 9
